Goal: Navigation & Orientation: Find specific page/section

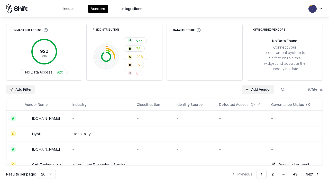
click at [47, 174] on html "Issues Vendors Integrations Unmanaged Access 920 Total No Data Access 920 Risk …" at bounding box center [164, 92] width 329 height 185
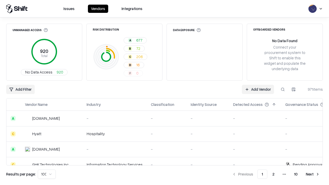
click at [313, 174] on button "Next" at bounding box center [313, 174] width 20 height 9
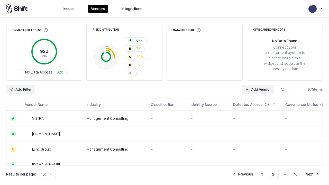
click at [313, 174] on button "Next" at bounding box center [313, 174] width 20 height 9
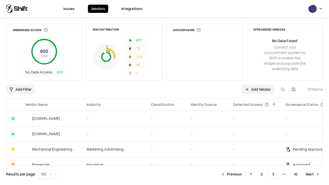
click at [313, 174] on button "Next" at bounding box center [313, 174] width 20 height 9
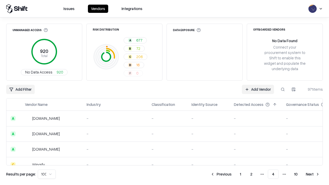
click at [313, 174] on button "Next" at bounding box center [313, 174] width 20 height 9
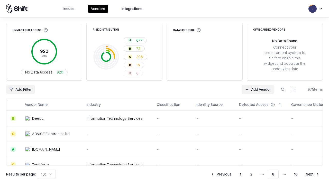
click at [313, 174] on button "Next" at bounding box center [313, 174] width 20 height 9
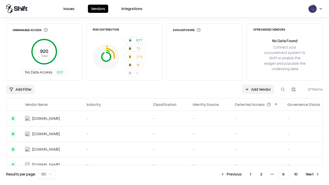
click at [313, 174] on button "Next" at bounding box center [313, 174] width 20 height 9
click at [243, 174] on button "Previous" at bounding box center [242, 174] width 27 height 9
click at [231, 174] on button "Previous" at bounding box center [230, 174] width 27 height 9
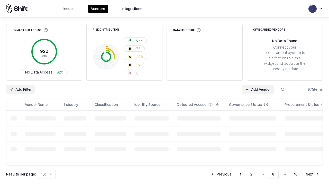
click at [221, 174] on button "Previous" at bounding box center [220, 174] width 27 height 9
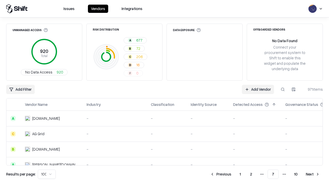
click at [221, 174] on button "Previous" at bounding box center [220, 174] width 27 height 9
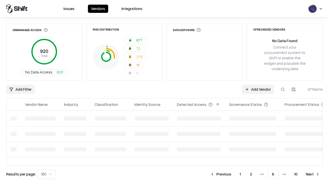
click at [221, 174] on button "Previous" at bounding box center [220, 174] width 27 height 9
